Goal: Find specific page/section: Find specific page/section

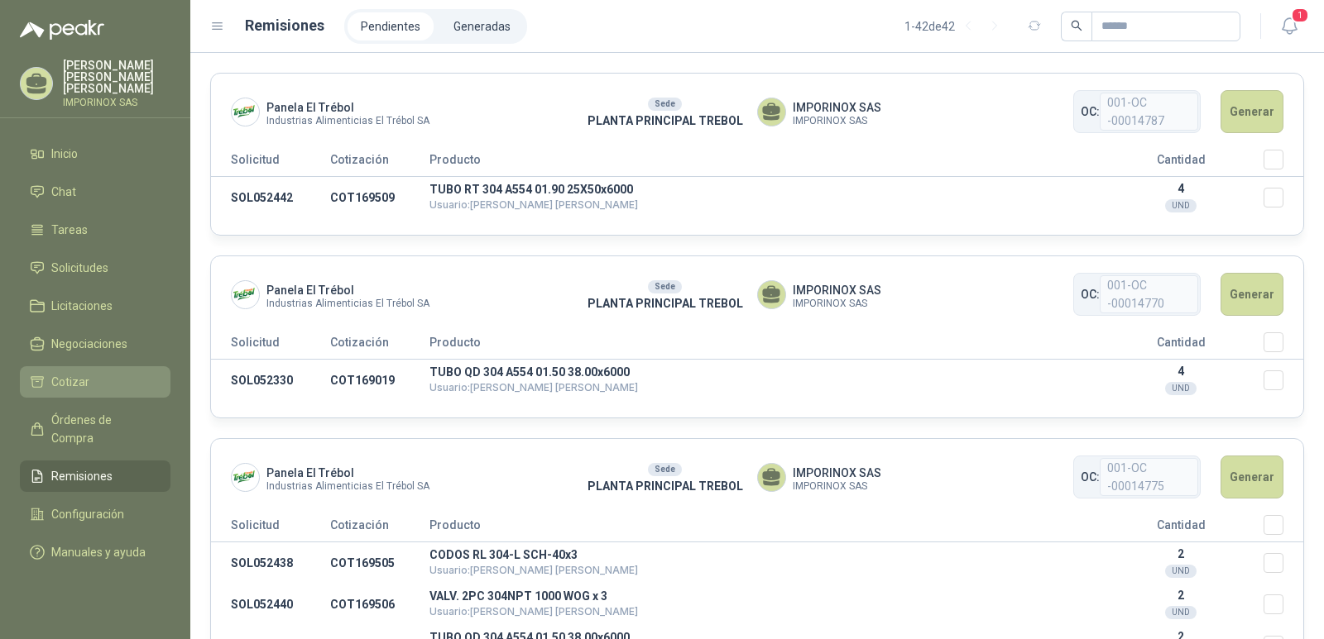
click at [60, 373] on span "Cotizar" at bounding box center [70, 382] width 38 height 18
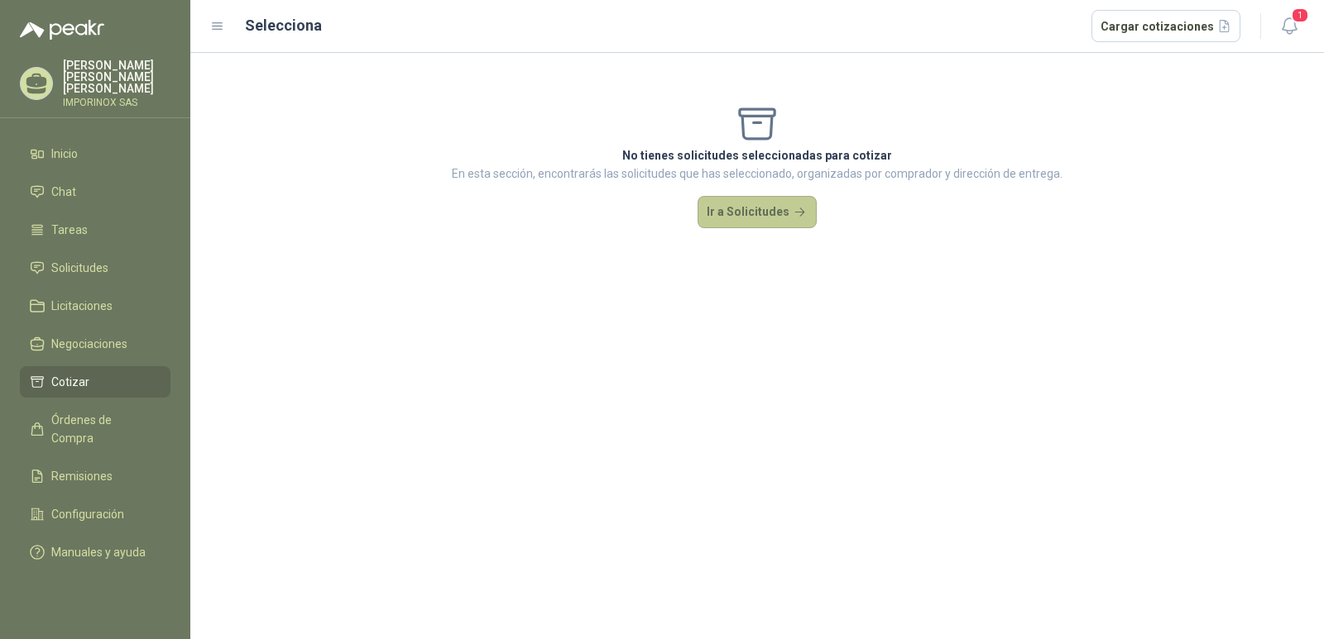
click at [778, 212] on button "Ir a Solicitudes" at bounding box center [756, 212] width 119 height 33
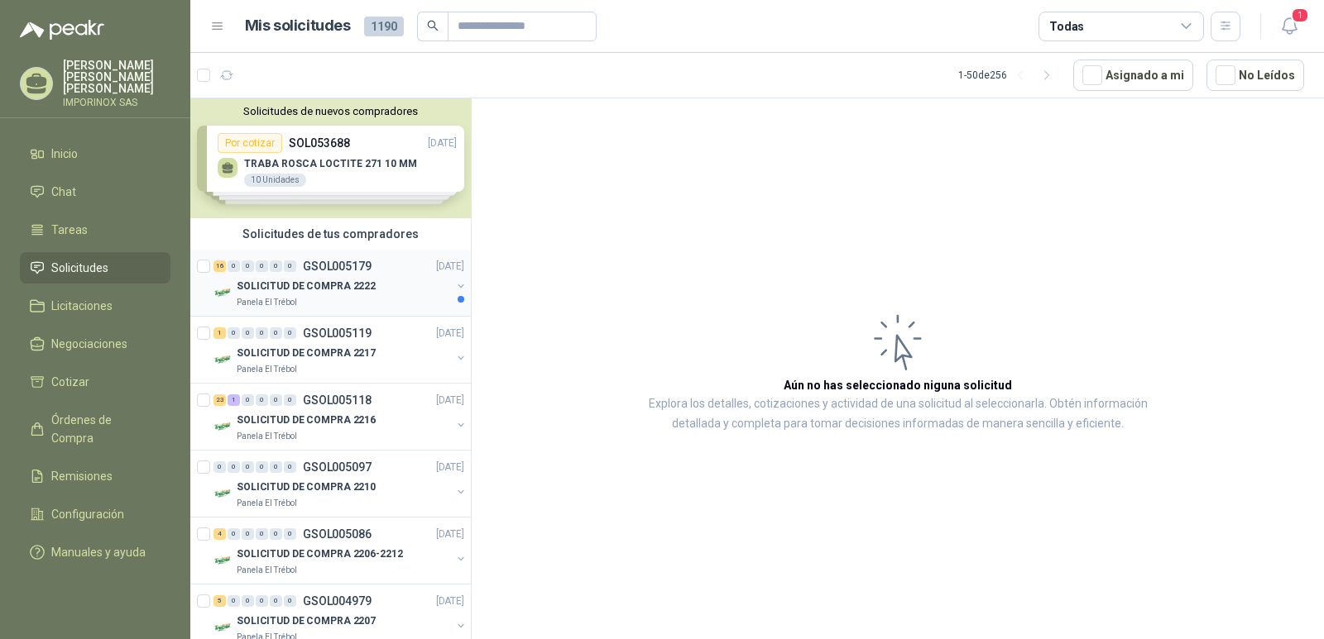
click at [306, 285] on p "SOLICITUD DE COMPRA 2222" at bounding box center [306, 287] width 139 height 16
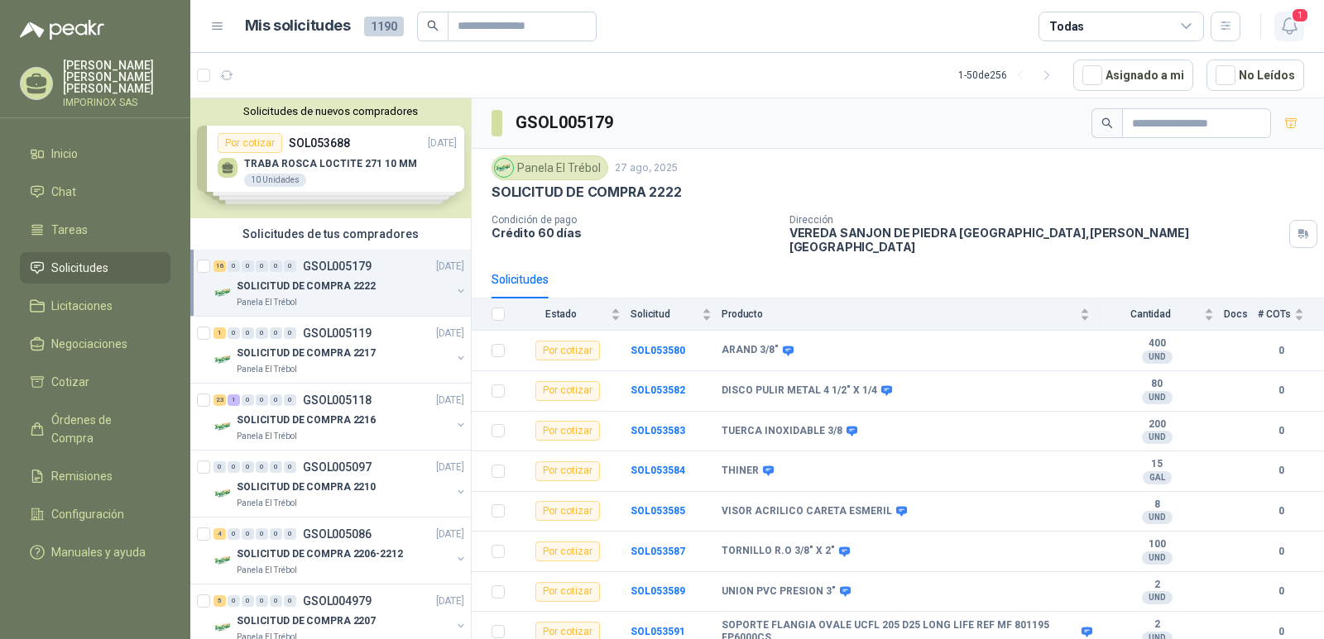
click at [1302, 10] on span "1" at bounding box center [1299, 15] width 18 height 16
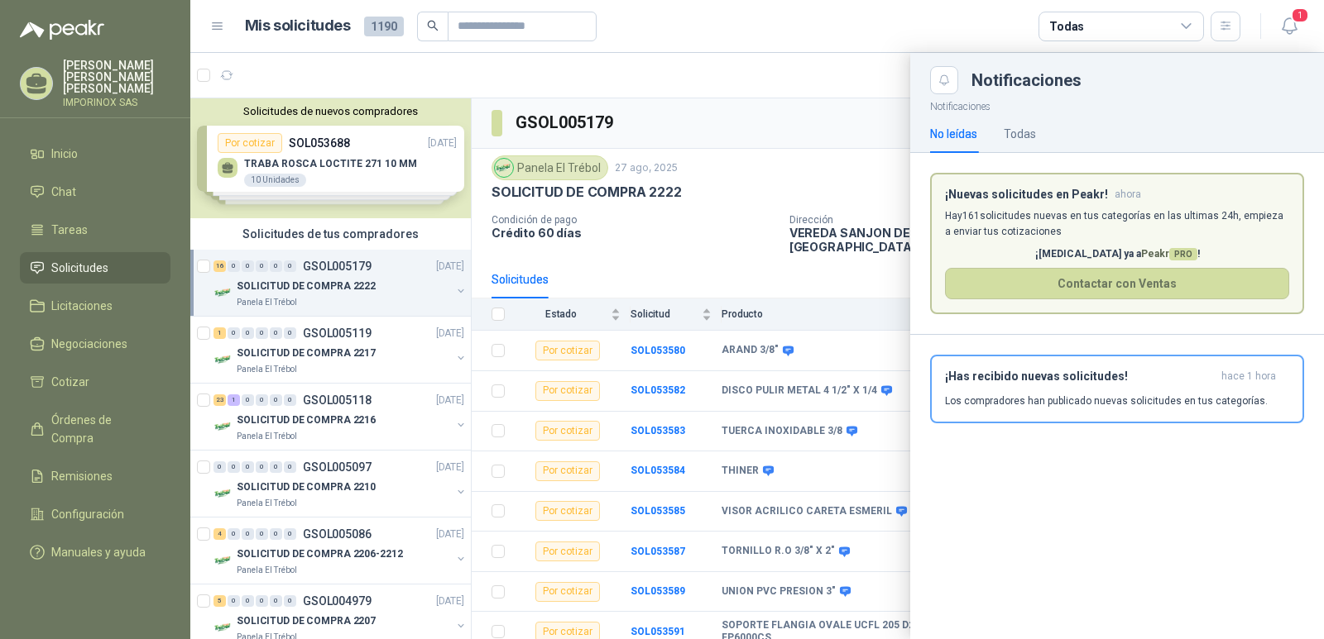
drag, startPoint x: 1139, startPoint y: 390, endPoint x: 1104, endPoint y: 375, distance: 38.6
click at [1140, 390] on div "¡Has recibido nuevas solicitudes! hace 1 hora Los compradores han publicado nue…" at bounding box center [1117, 389] width 344 height 39
